Goal: Task Accomplishment & Management: Manage account settings

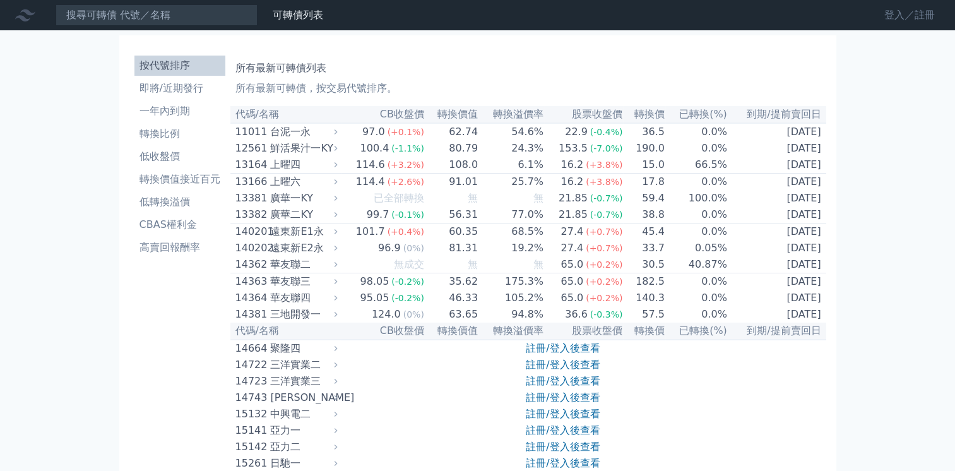
click at [896, 16] on link "登入／註冊" at bounding box center [909, 15] width 71 height 20
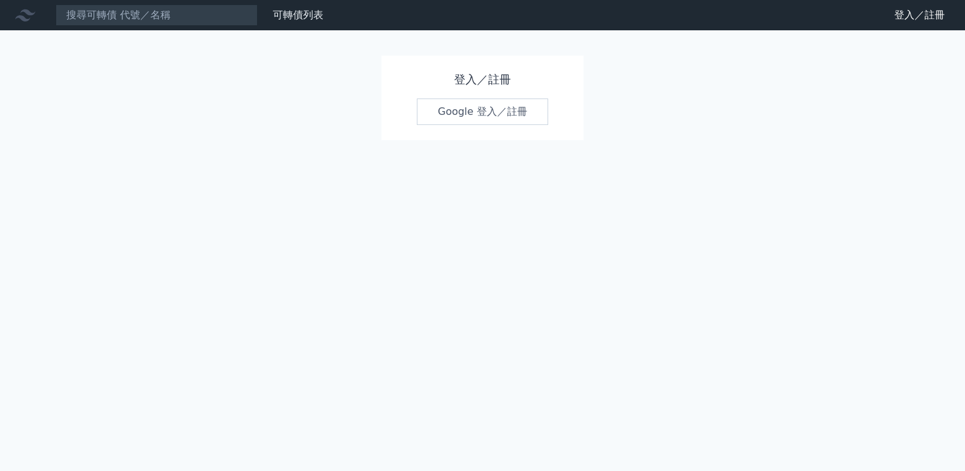
click at [467, 115] on link "Google 登入／註冊" at bounding box center [482, 111] width 131 height 27
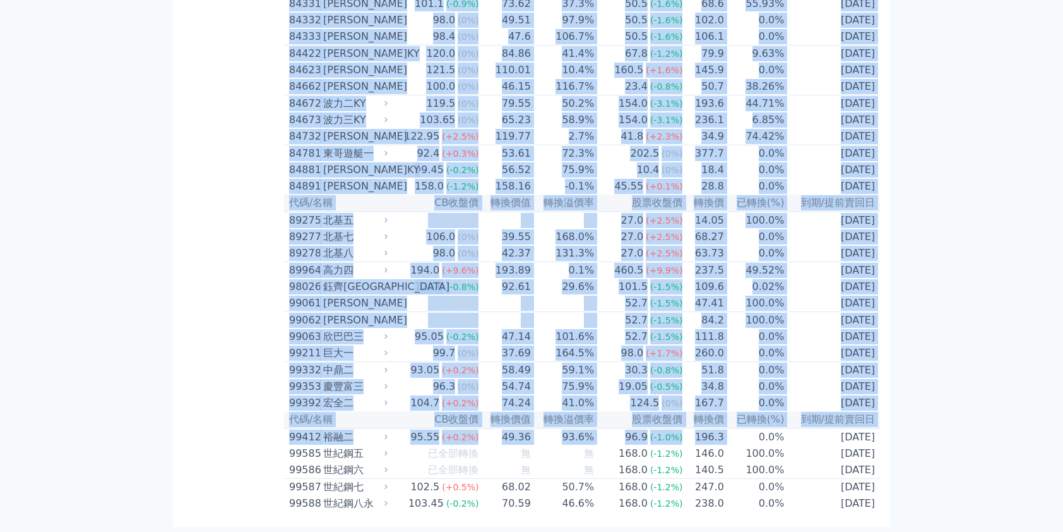
scroll to position [7369, 0]
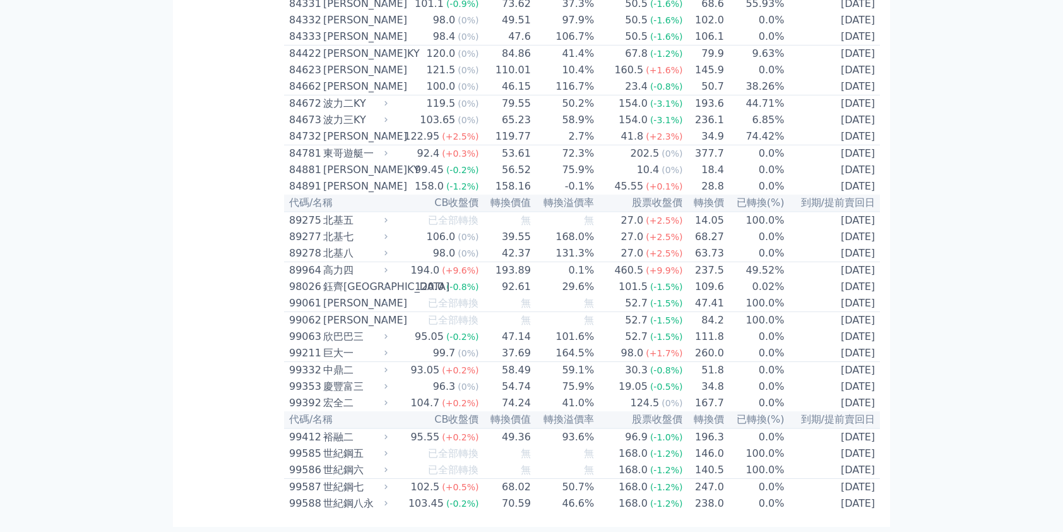
drag, startPoint x: 290, startPoint y: 113, endPoint x: 742, endPoint y: 559, distance: 634.8
copy table
